Goal: Task Accomplishment & Management: Use online tool/utility

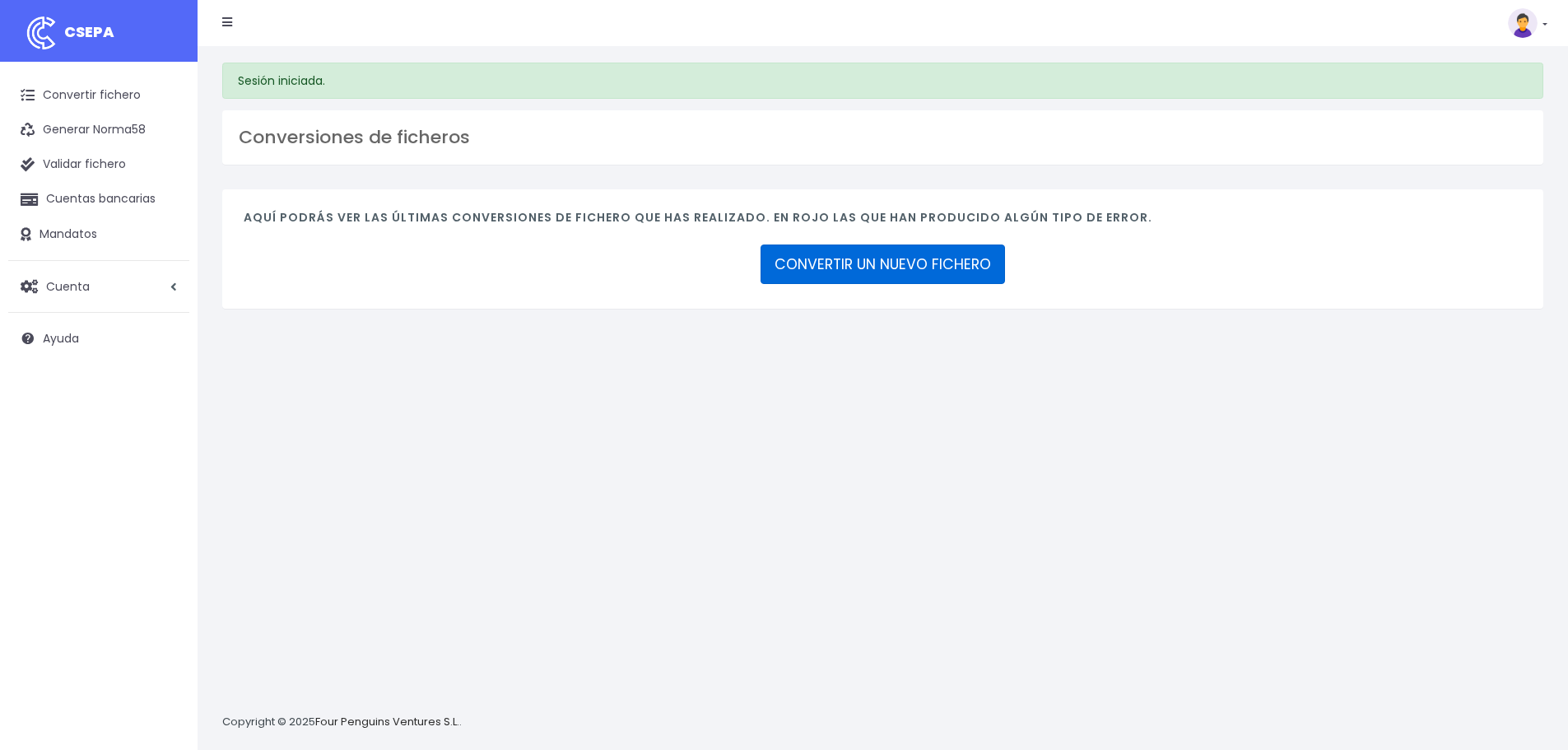
click at [894, 261] on link "CONVERTIR UN NUEVO FICHERO" at bounding box center [882, 264] width 244 height 40
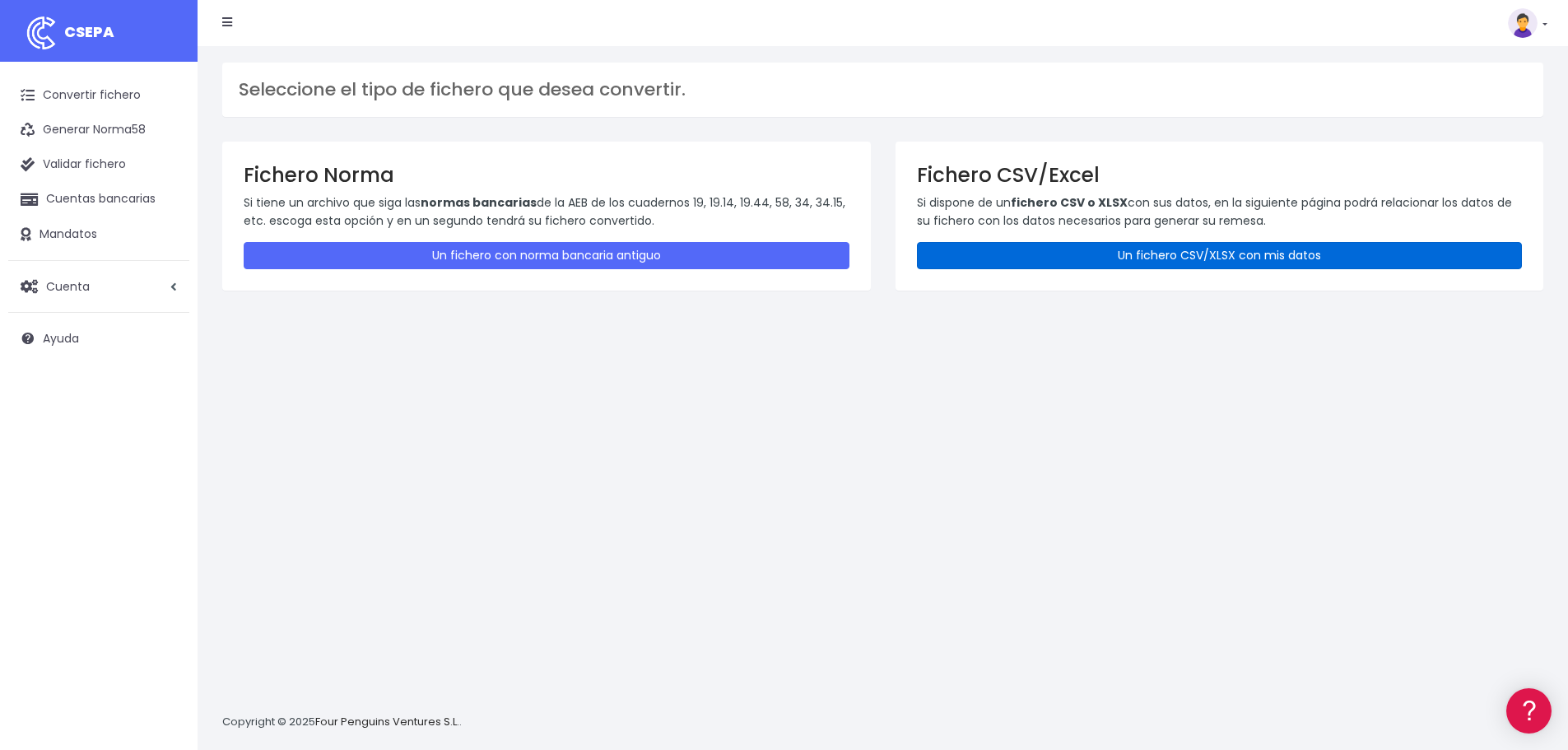
click at [1149, 244] on link "Un fichero CSV/XLSX con mis datos" at bounding box center [1220, 255] width 606 height 27
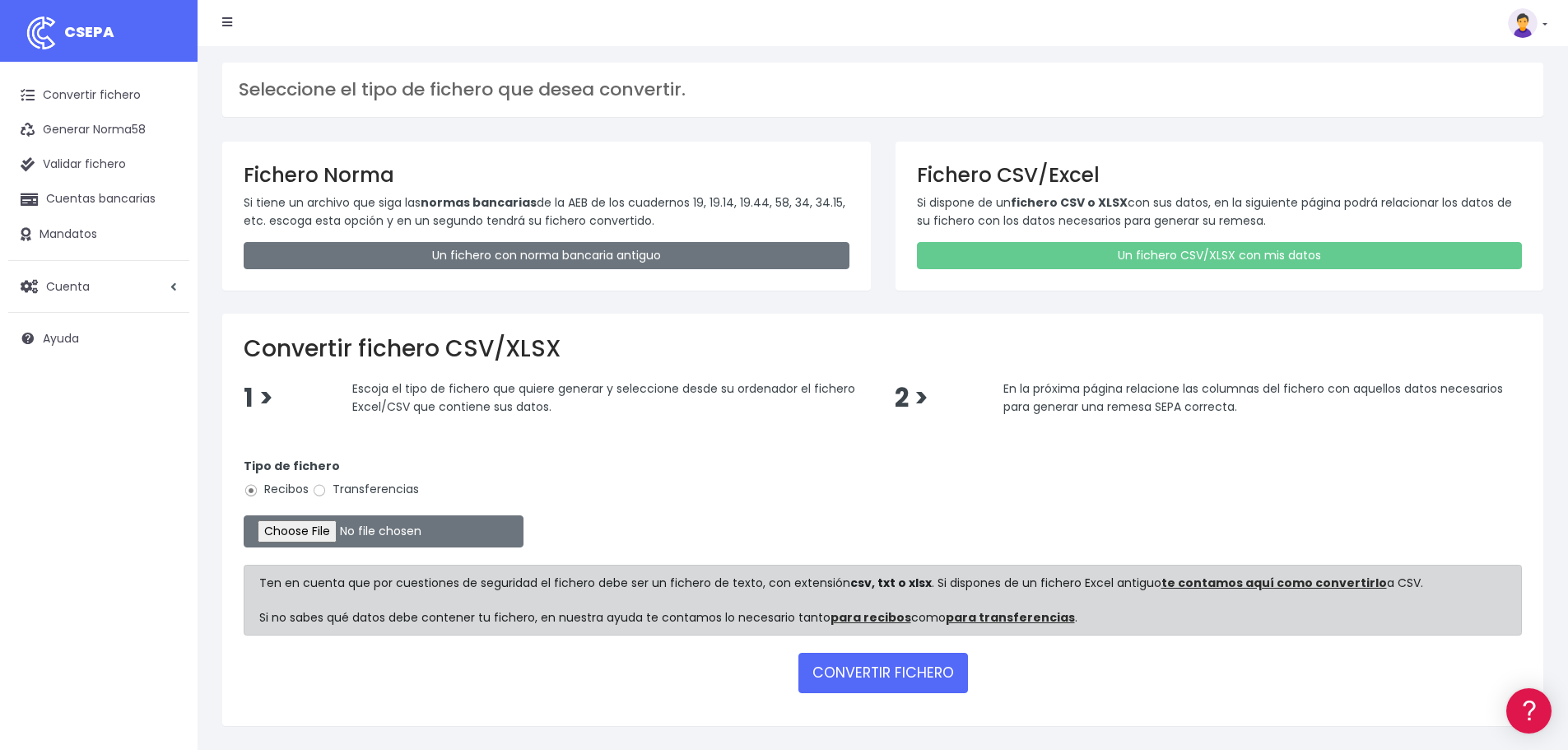
drag, startPoint x: 314, startPoint y: 486, endPoint x: 327, endPoint y: 494, distance: 15.3
click at [316, 486] on input "Transferencias" at bounding box center [320, 491] width 15 height 15
radio input "true"
click at [317, 523] on input "file" at bounding box center [383, 532] width 280 height 32
type input "C:\fakepath\Fichero Banco 09-25 ESCUELA.xlsx"
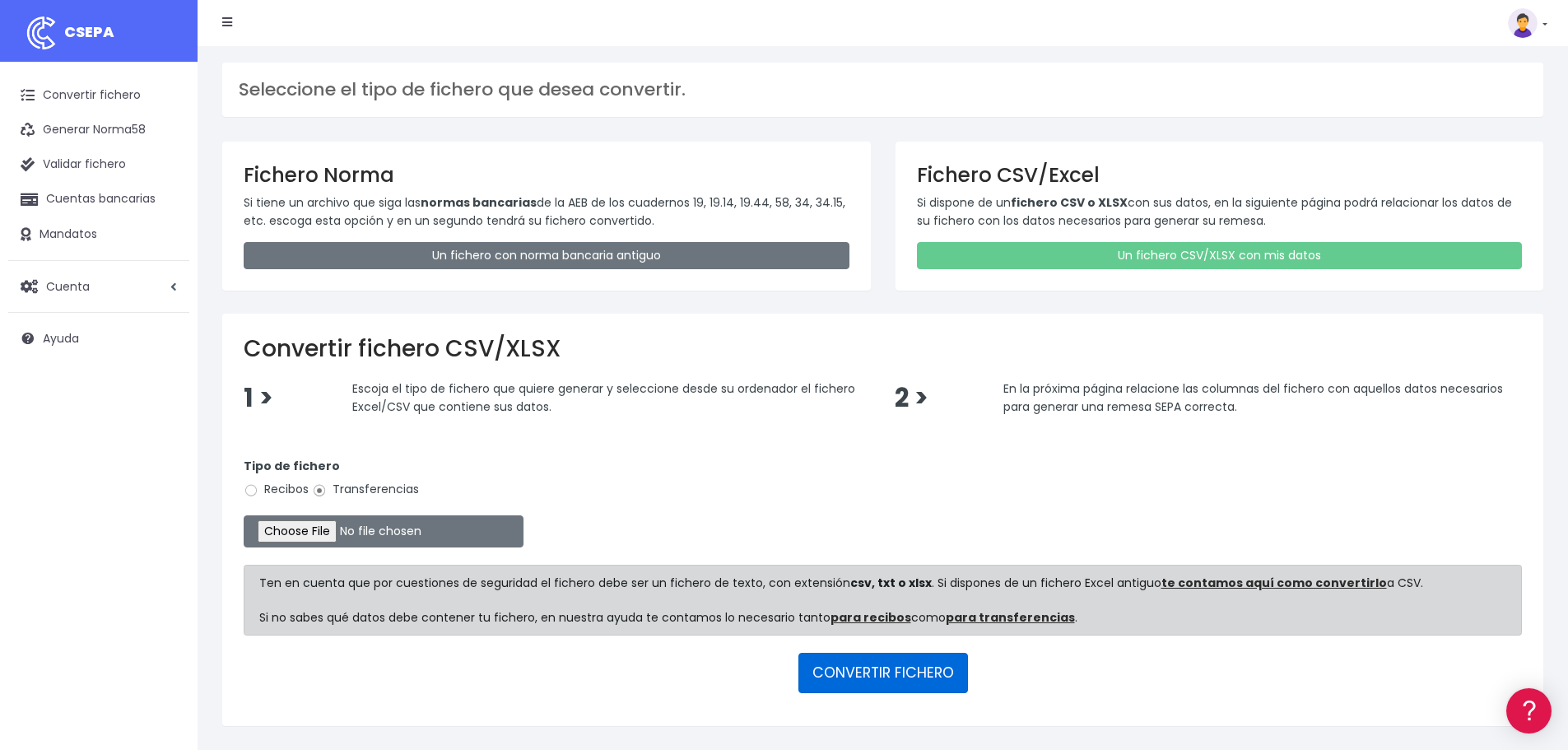
click at [870, 676] on button "CONVERTIR FICHERO" at bounding box center [883, 672] width 170 height 40
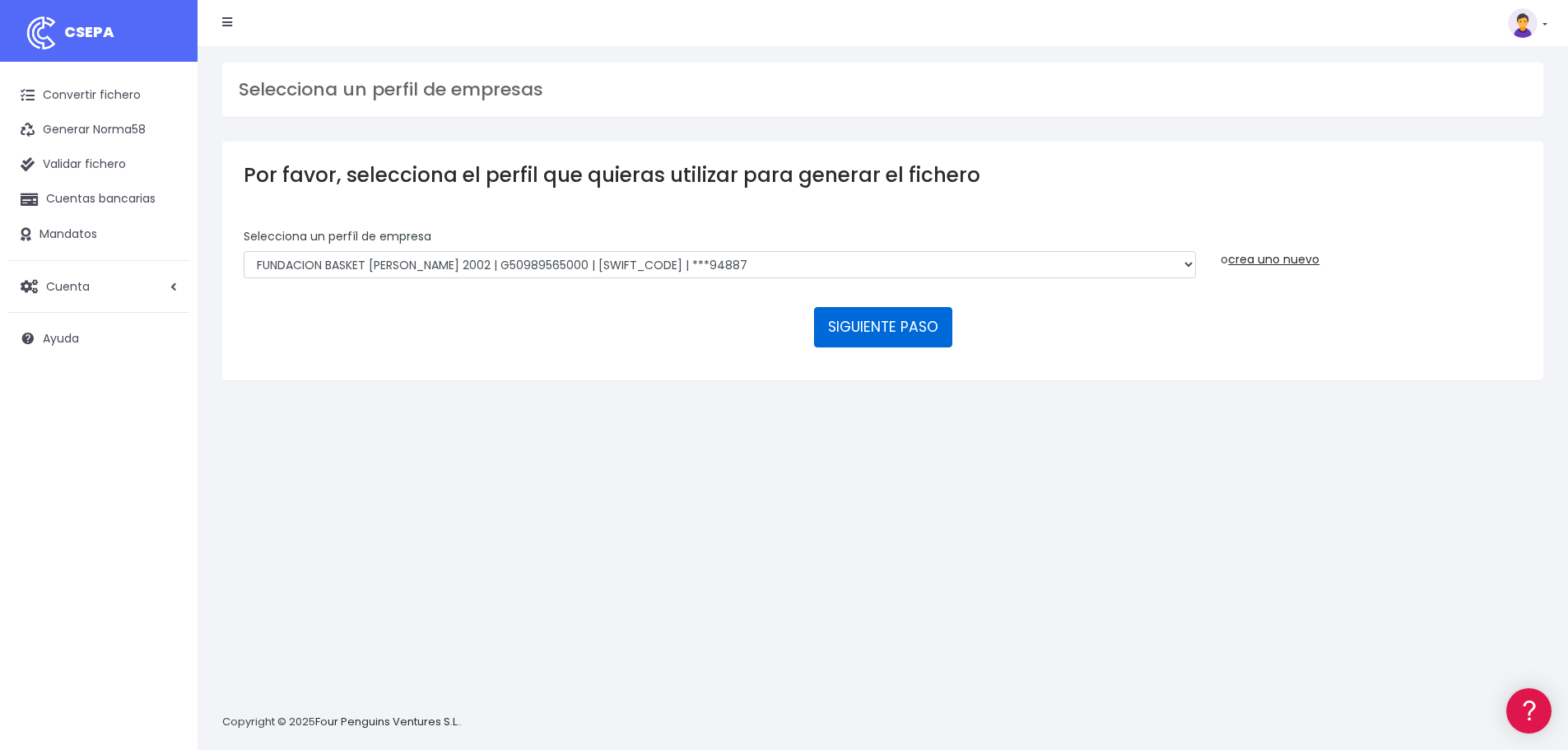
click at [898, 331] on button "SIGUIENTE PASO" at bounding box center [883, 326] width 139 height 40
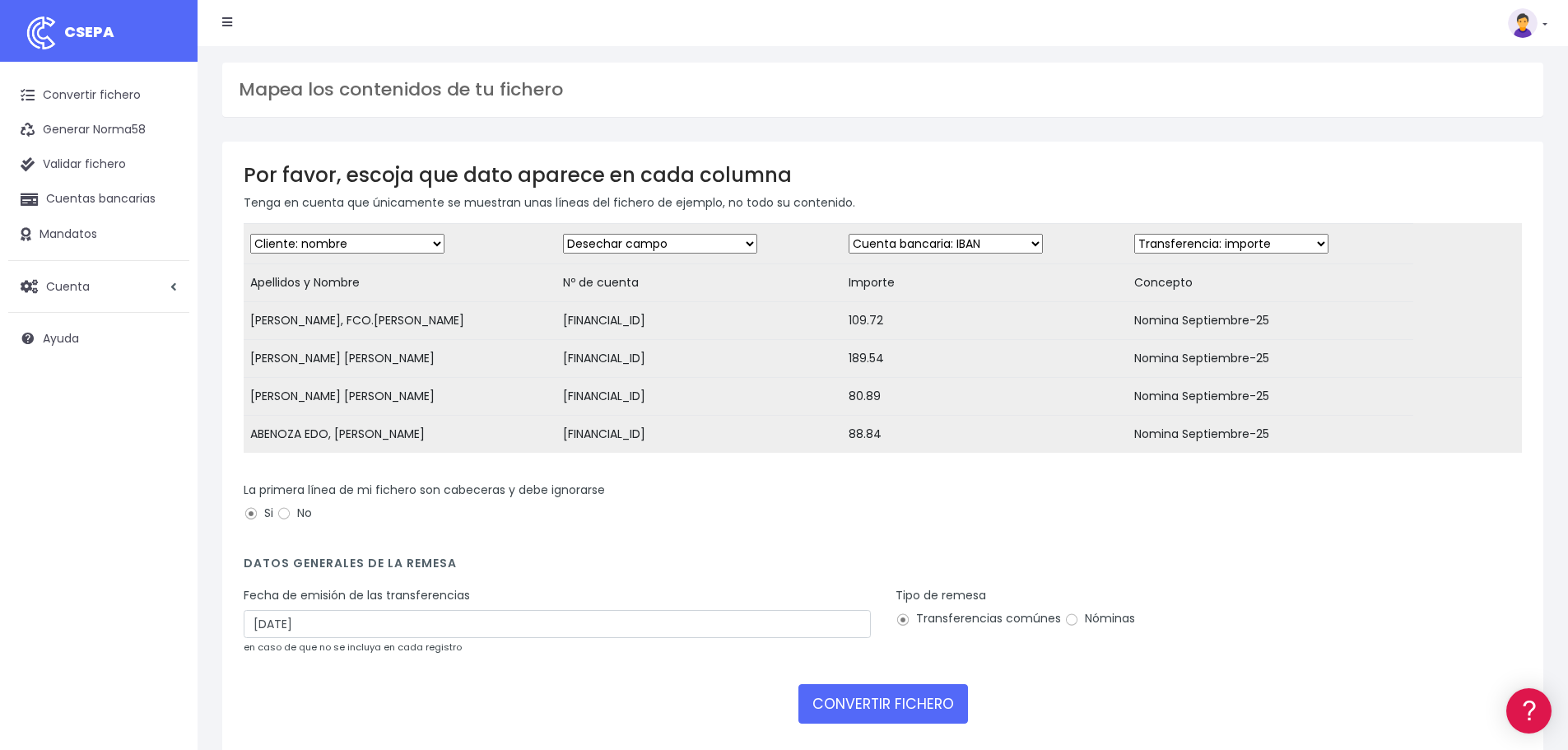
click at [611, 243] on select "Desechar campo Cliente: nombre Cliente: DNI Cliente: Email Cliente: referencia …" at bounding box center [660, 244] width 194 height 19
select select "iban"
click at [563, 234] on select "Desechar campo Cliente: nombre Cliente: DNI Cliente: Email Cliente: referencia …" at bounding box center [660, 244] width 194 height 19
click at [941, 244] on select "Desechar campo Cliente: nombre Cliente: DNI Cliente: Email Cliente: referencia …" at bounding box center [946, 244] width 194 height 19
select select "amount"
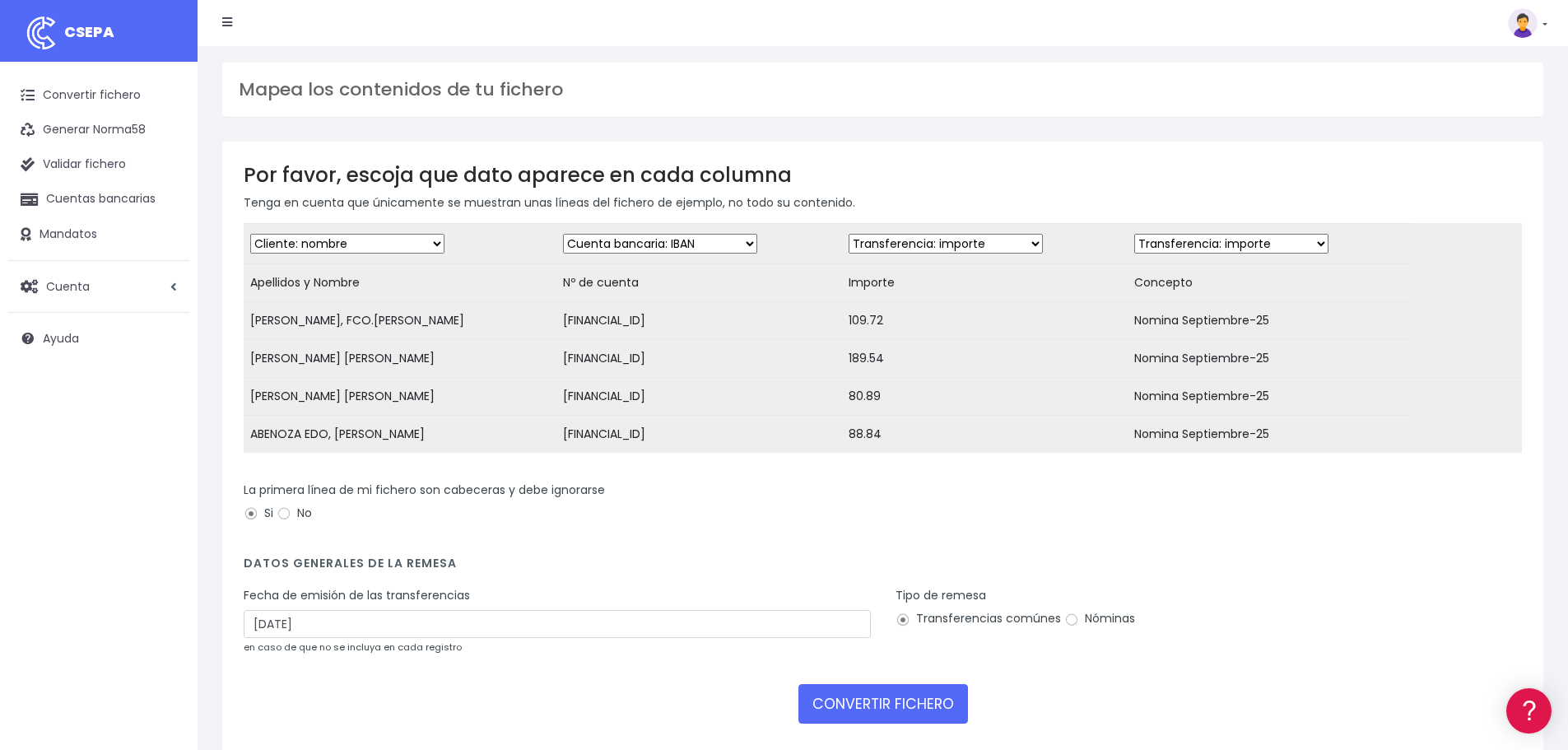
click at [849, 234] on select "Desechar campo Cliente: nombre Cliente: DNI Cliente: Email Cliente: referencia …" at bounding box center [946, 244] width 194 height 19
click at [1287, 248] on select "Desechar campo Cliente: nombre Cliente: DNI Cliente: Email Cliente: referencia …" at bounding box center [1232, 244] width 194 height 19
select select "description"
click at [1134, 234] on select "Desechar campo Cliente: nombre Cliente: DNI Cliente: Email Cliente: referencia …" at bounding box center [1232, 244] width 194 height 19
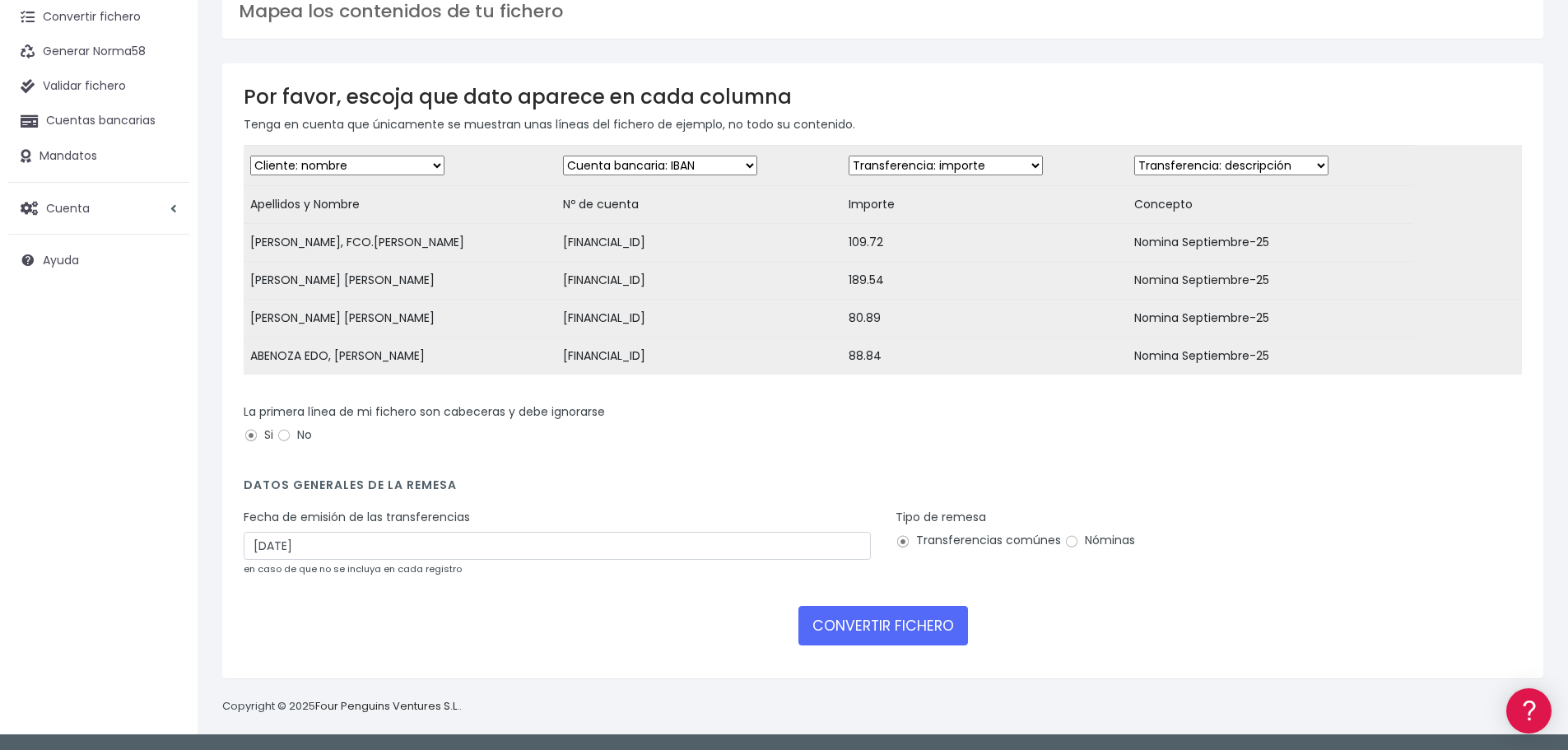
scroll to position [90, 0]
click at [1068, 541] on input "Nóminas" at bounding box center [1072, 542] width 15 height 15
radio input "true"
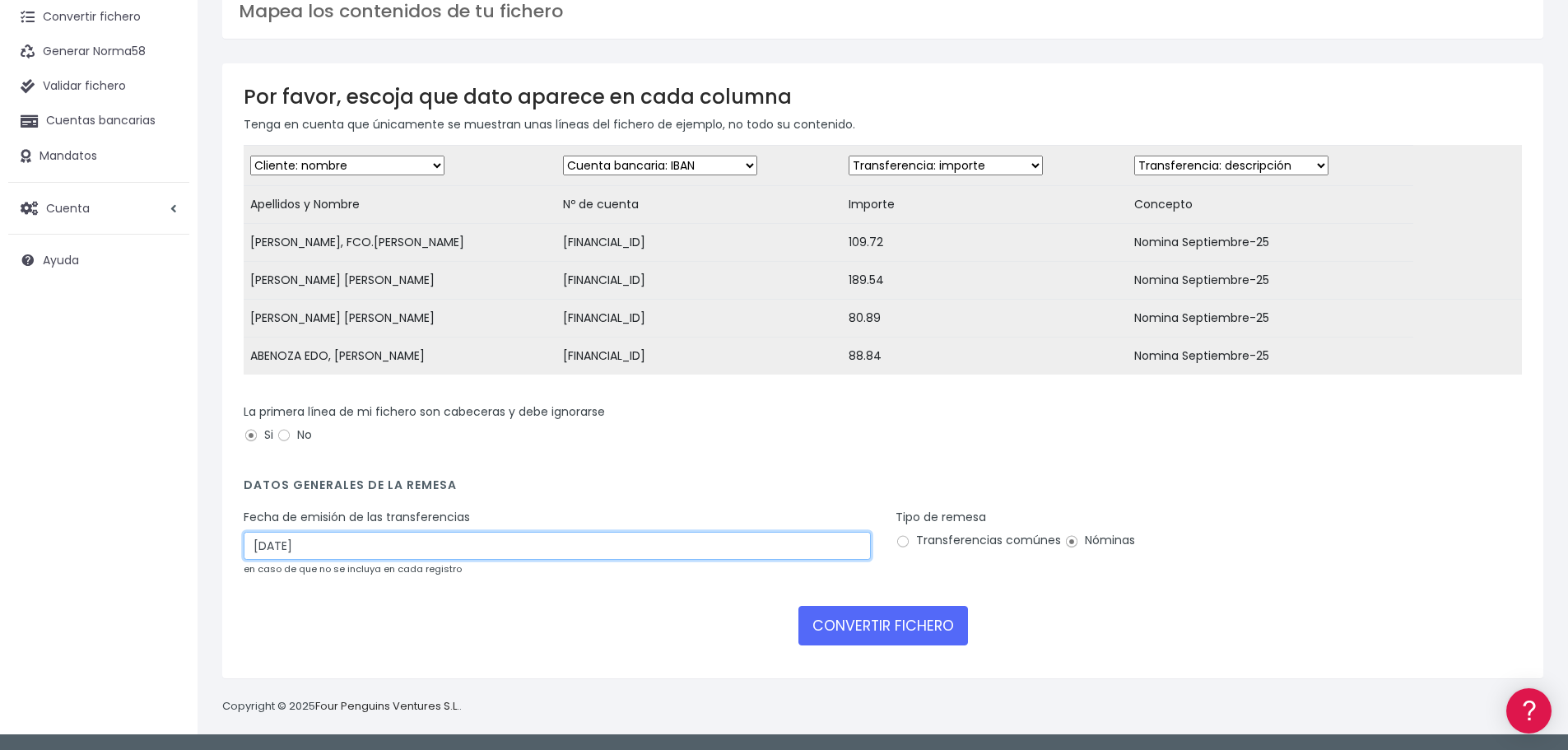
click at [457, 550] on input "03/10/2025" at bounding box center [557, 545] width 627 height 28
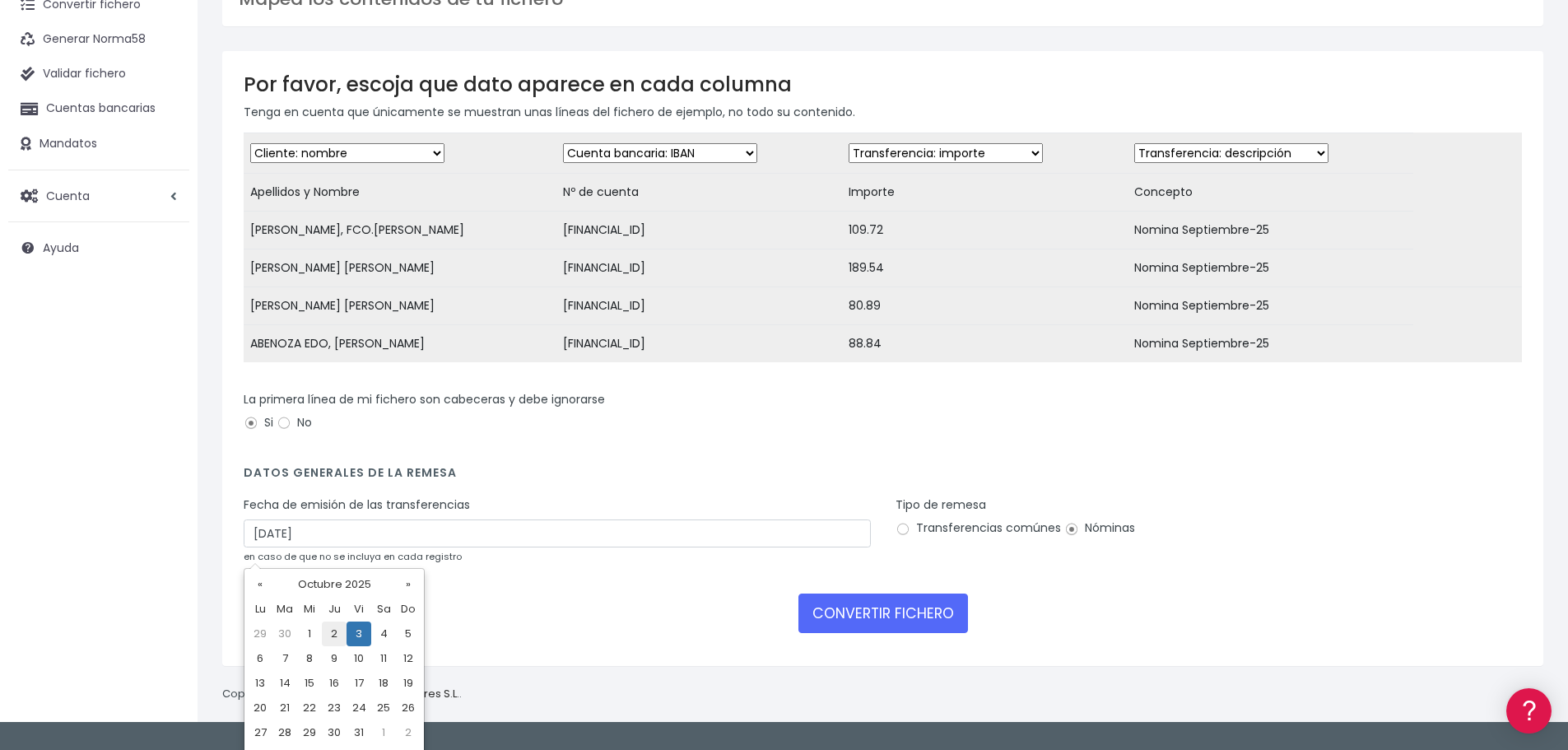
click at [331, 638] on td "2" at bounding box center [334, 633] width 25 height 25
type input "02/10/2025"
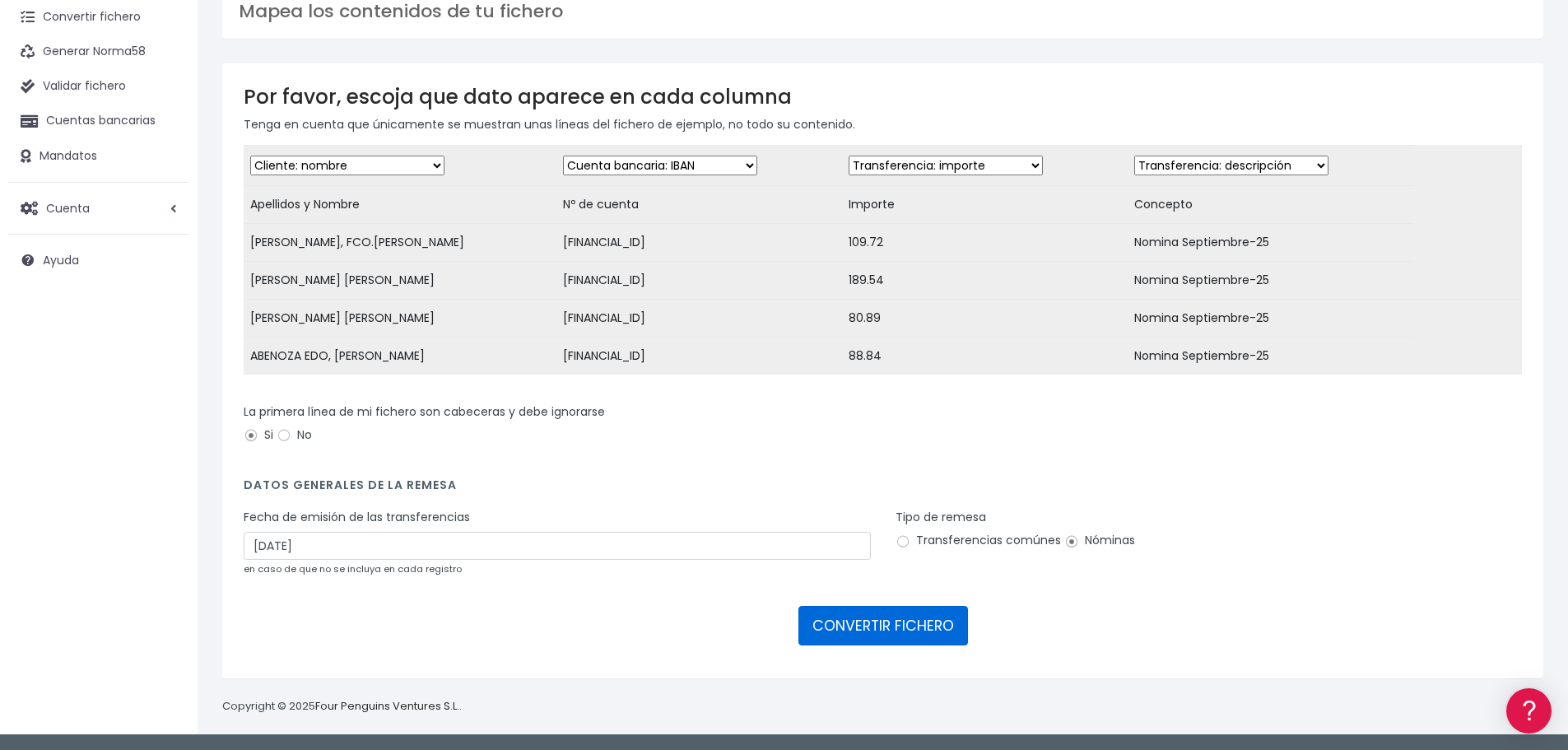
click at [947, 635] on button "CONVERTIR FICHERO" at bounding box center [883, 626] width 170 height 40
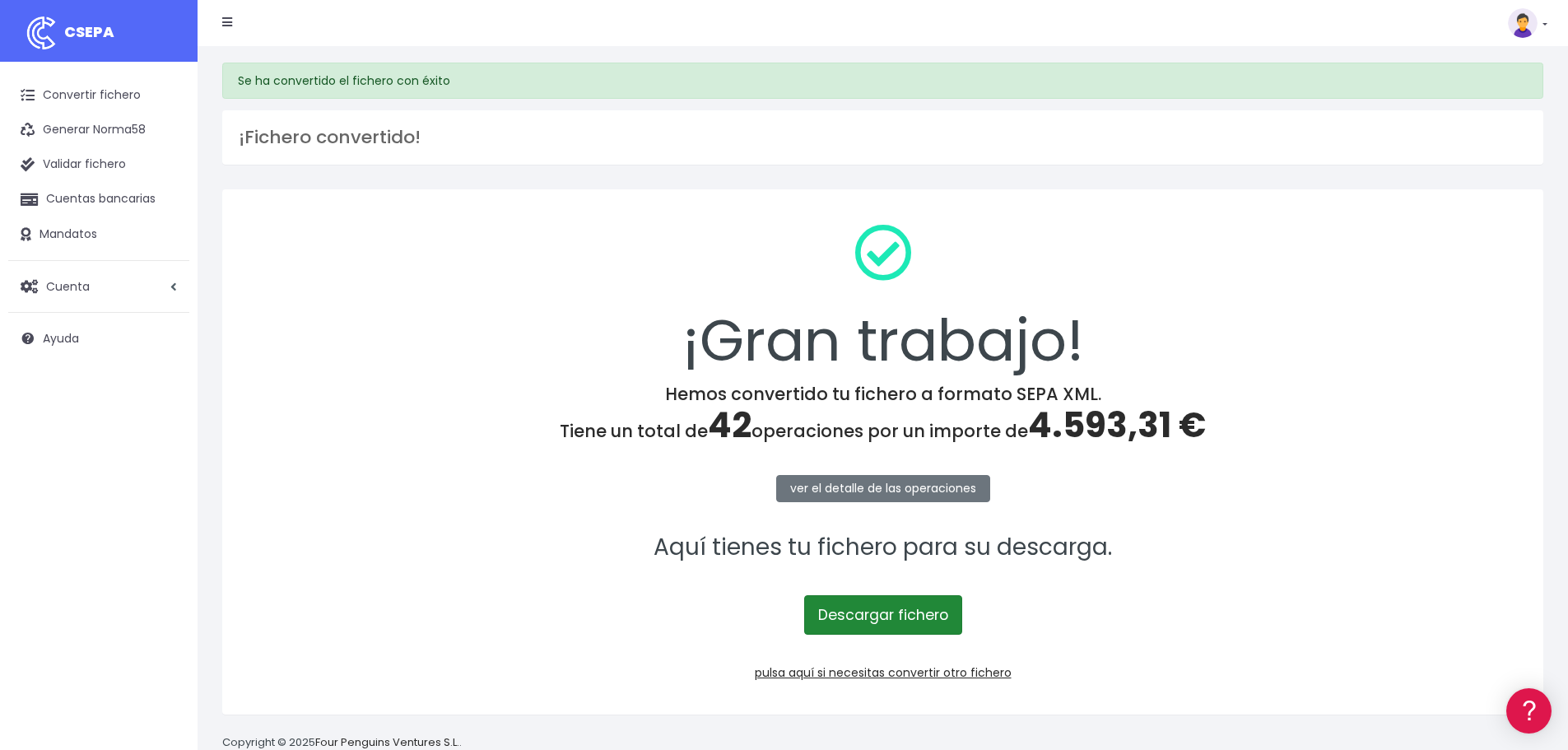
click at [897, 626] on link "Descargar fichero" at bounding box center [883, 615] width 158 height 40
click at [1315, 498] on p "ver el detalle de las operaciones" at bounding box center [882, 488] width 1279 height 37
